Goal: Transaction & Acquisition: Purchase product/service

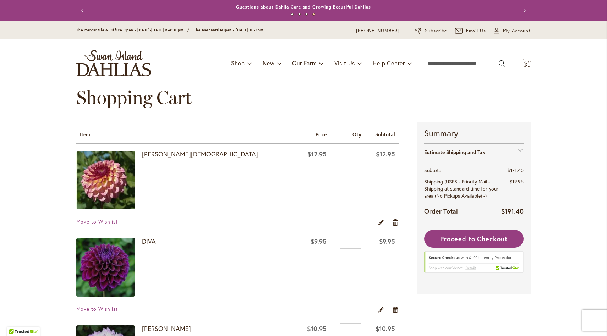
scroll to position [352, 0]
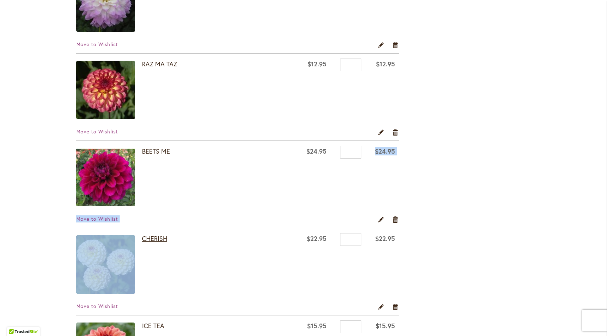
click at [149, 237] on link "CHERISH" at bounding box center [154, 238] width 25 height 9
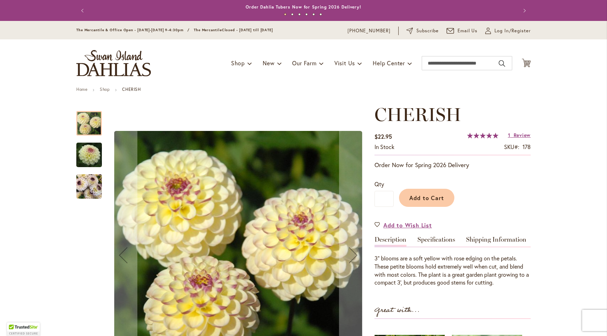
click at [94, 158] on img "CHERISH" at bounding box center [89, 155] width 51 height 34
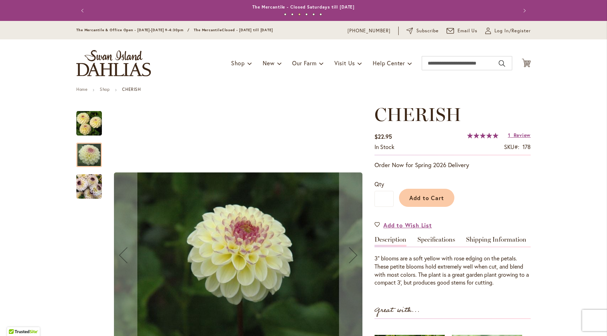
click at [89, 186] on img "CHERISH" at bounding box center [89, 187] width 26 height 34
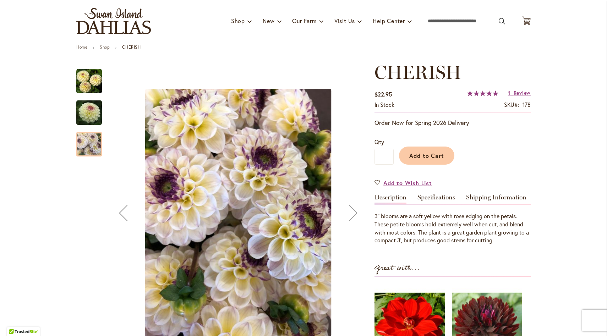
scroll to position [60, 0]
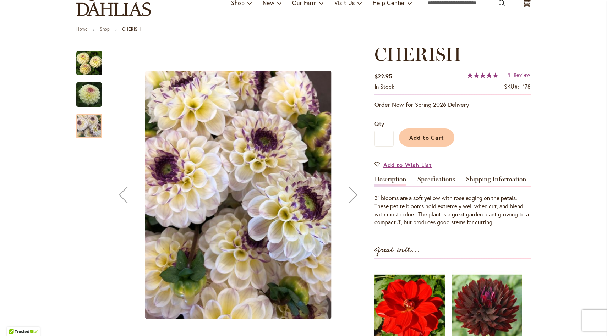
click at [92, 97] on img "CHERISH" at bounding box center [89, 95] width 51 height 34
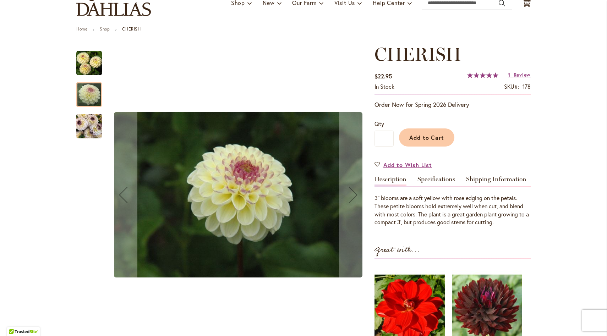
click at [83, 57] on img "CHERISH" at bounding box center [89, 63] width 26 height 26
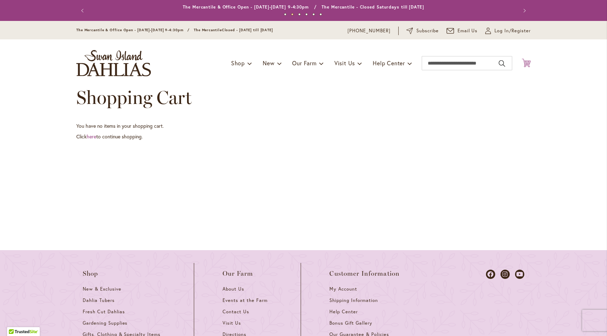
click at [524, 64] on icon at bounding box center [526, 63] width 9 height 9
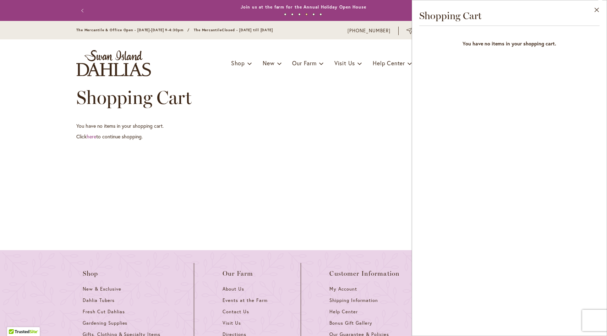
click at [380, 112] on div "Shopping Cart" at bounding box center [303, 104] width 454 height 35
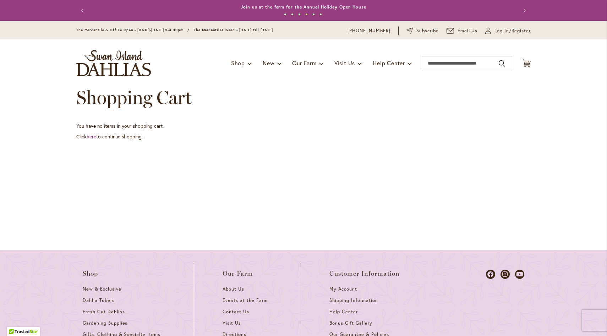
click at [490, 28] on link "My Account Log In/Register" at bounding box center [507, 30] width 45 height 7
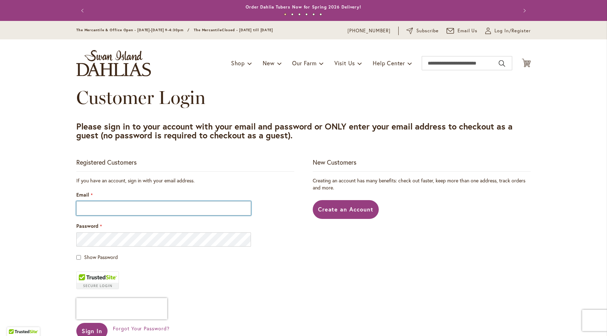
click at [206, 206] on input "Email" at bounding box center [163, 208] width 175 height 14
type input "**********"
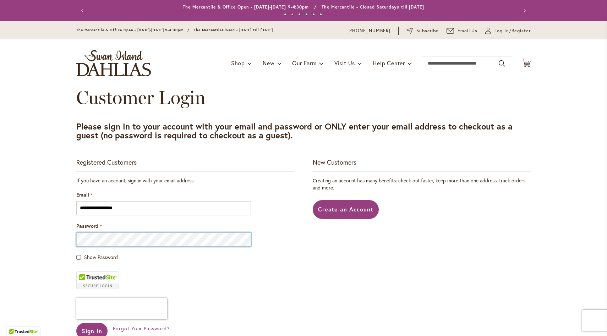
click at [76, 323] on button "Sign In" at bounding box center [91, 331] width 31 height 16
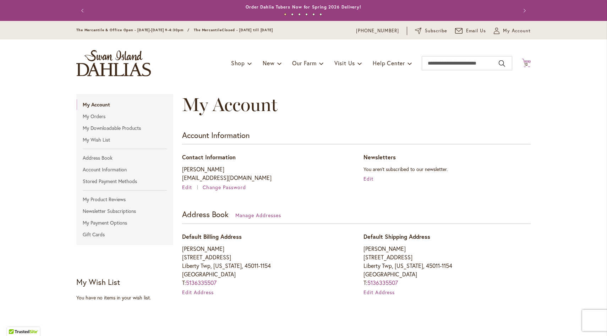
click at [525, 64] on span "12 12 items" at bounding box center [526, 65] width 7 height 4
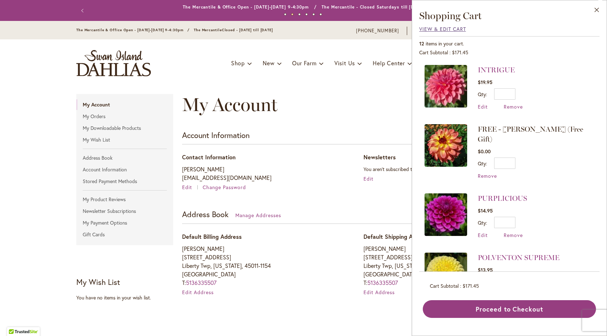
click at [453, 30] on span "View & Edit Cart" at bounding box center [442, 29] width 47 height 7
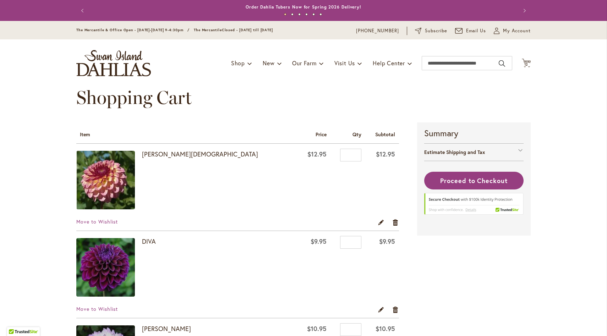
click at [425, 28] on span "Subscribe" at bounding box center [436, 30] width 22 height 7
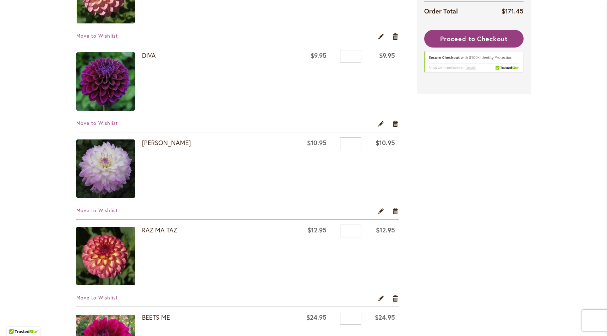
scroll to position [261, 0]
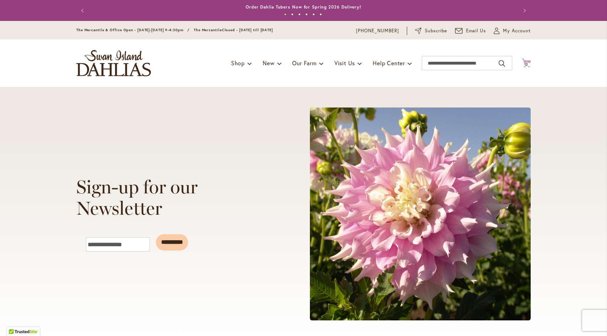
click at [527, 65] on icon "Cart .cls-1 { fill: #231f20; }" at bounding box center [526, 63] width 9 height 9
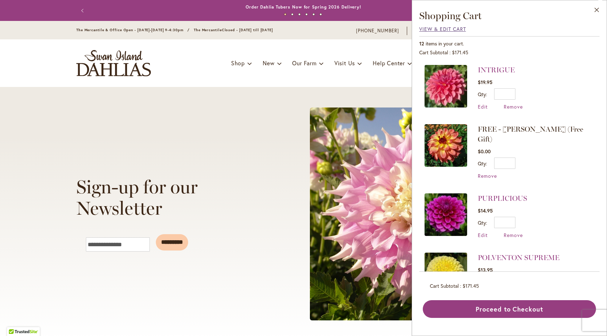
click at [451, 28] on span "View & Edit Cart" at bounding box center [442, 29] width 47 height 7
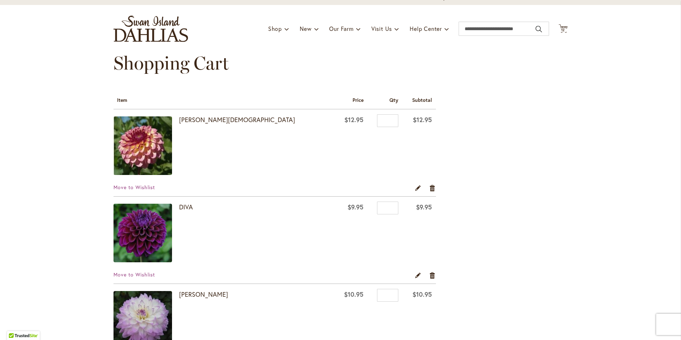
scroll to position [34, 0]
